Goal: Information Seeking & Learning: Learn about a topic

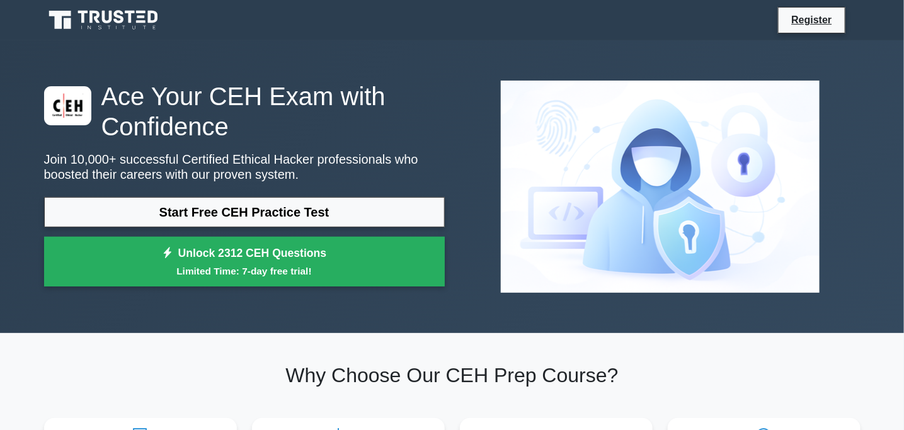
click at [385, 154] on p "Join 10,000+ successful Certified Ethical Hacker professionals who boosted thei…" at bounding box center [244, 167] width 401 height 30
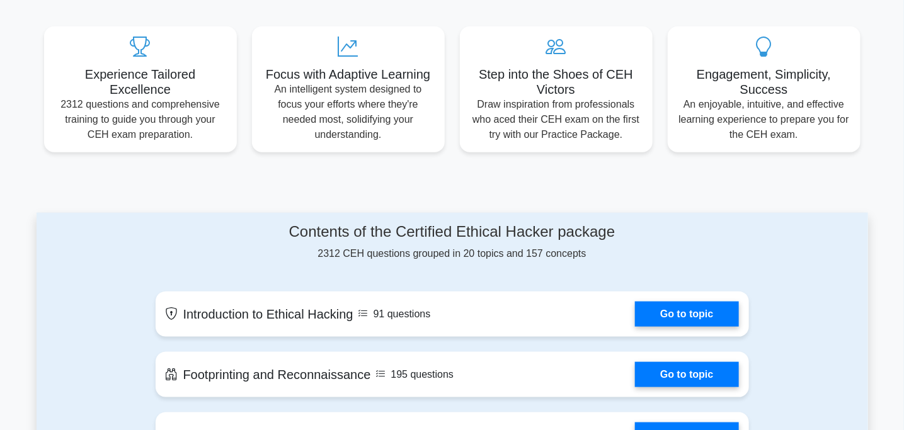
scroll to position [390, 0]
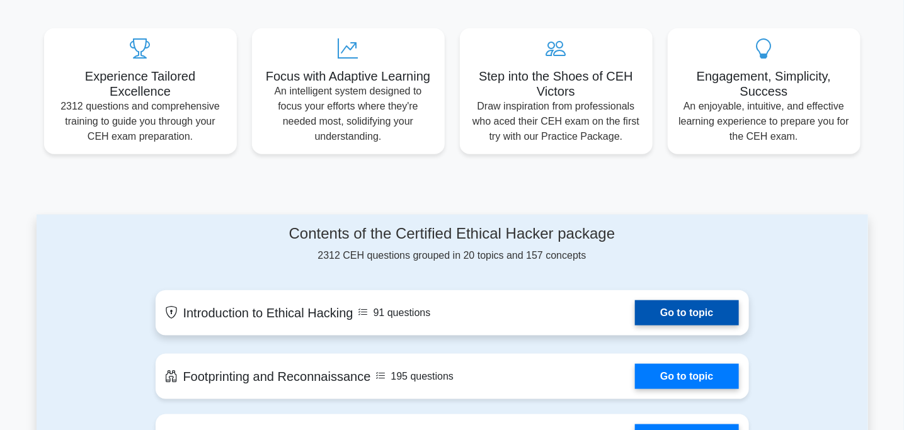
click at [676, 309] on link "Go to topic" at bounding box center [686, 313] width 103 height 25
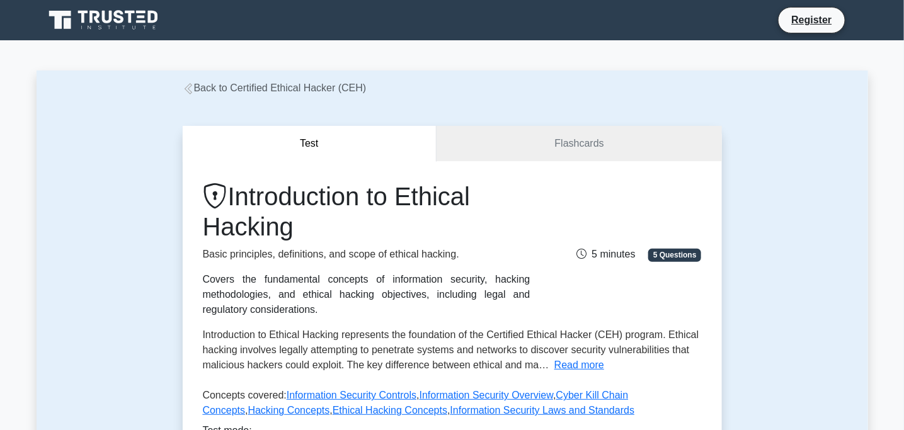
click at [187, 84] on icon at bounding box center [188, 88] width 11 height 11
